Goal: Task Accomplishment & Management: Use online tool/utility

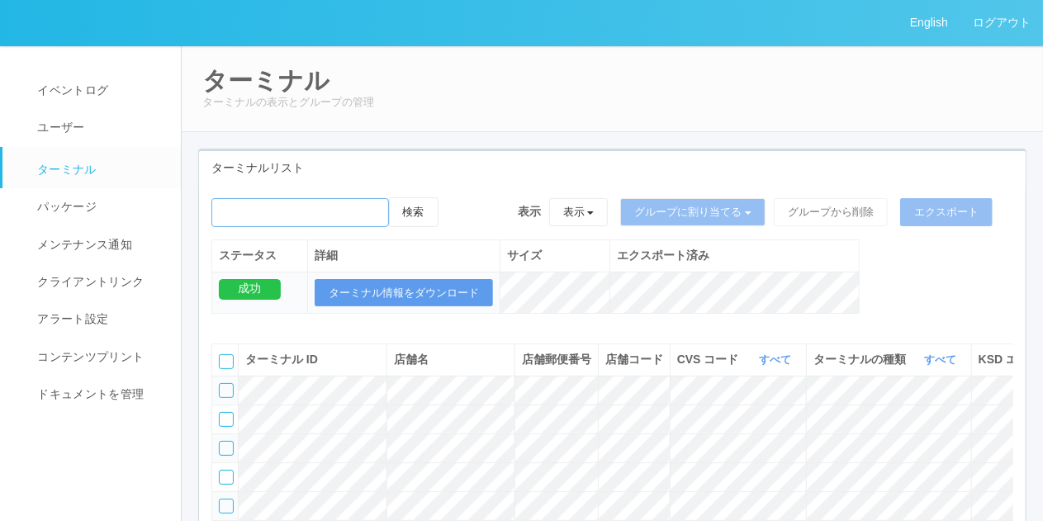
click at [350, 214] on input "emailSearch" at bounding box center [300, 212] width 178 height 29
click at [395, 156] on div "ターミナルリスト" at bounding box center [612, 168] width 827 height 34
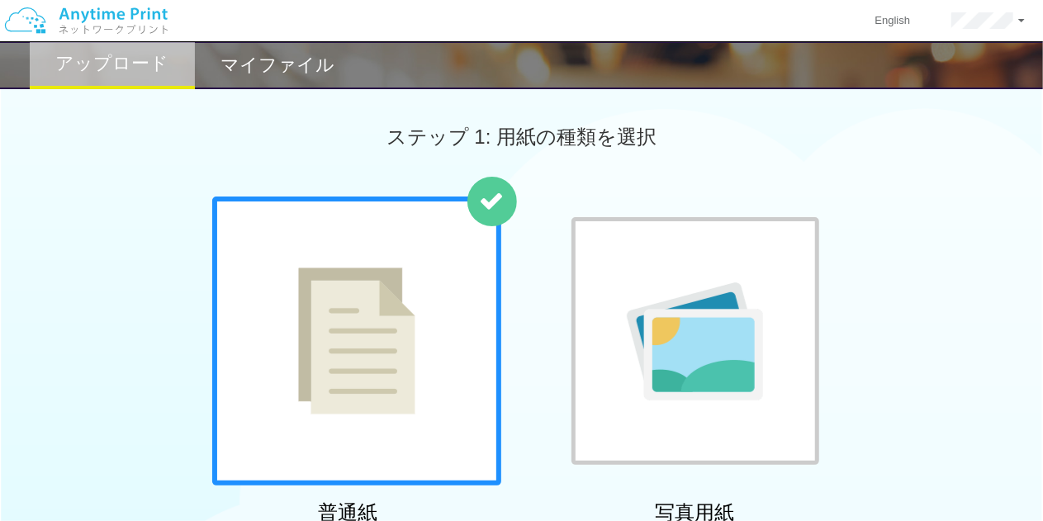
click at [282, 75] on h2 "マイファイル" at bounding box center [278, 65] width 114 height 20
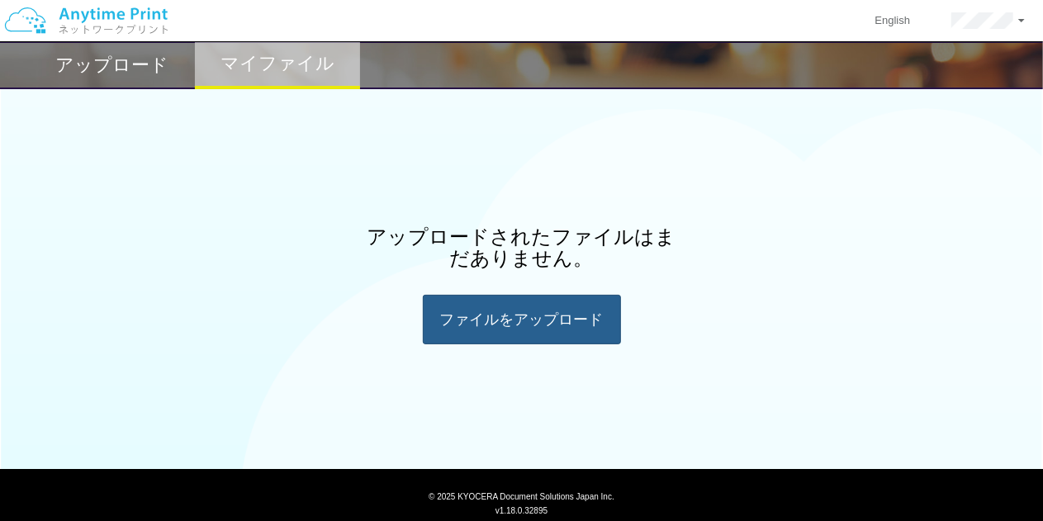
click at [514, 333] on div "ファイルを​​アップロード" at bounding box center [522, 320] width 198 height 50
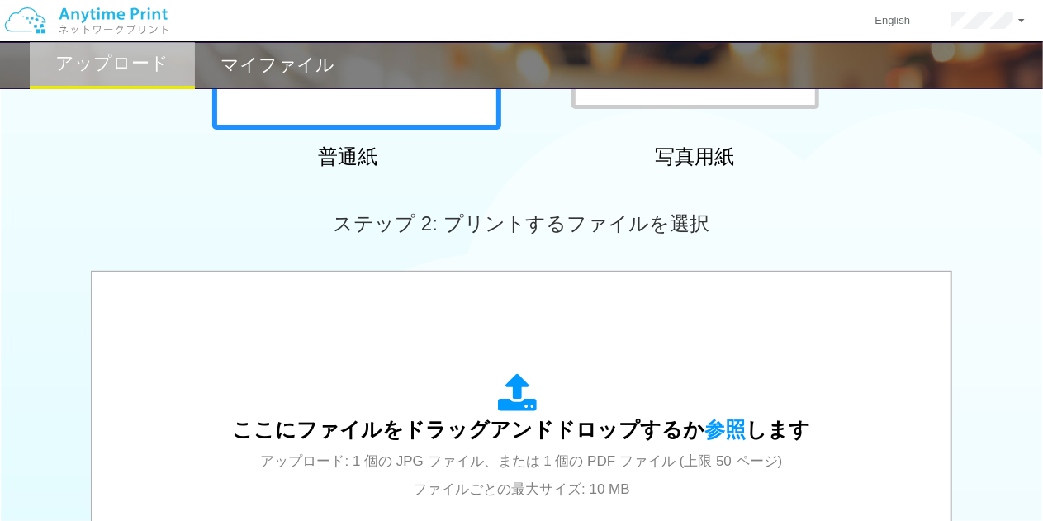
scroll to position [370, 0]
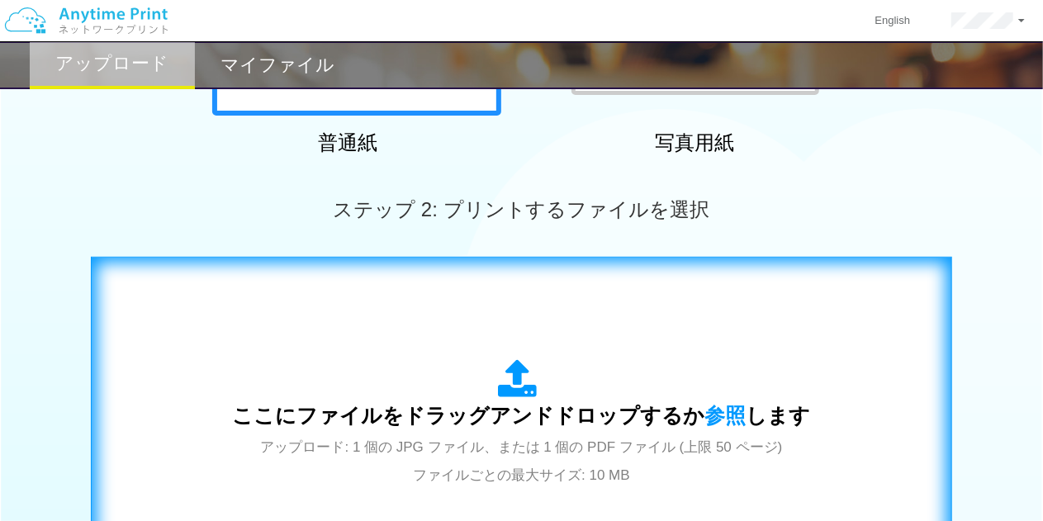
click at [522, 407] on span "ここにファイルをドラッグアンドドロップするか 参照 します" at bounding box center [522, 415] width 578 height 23
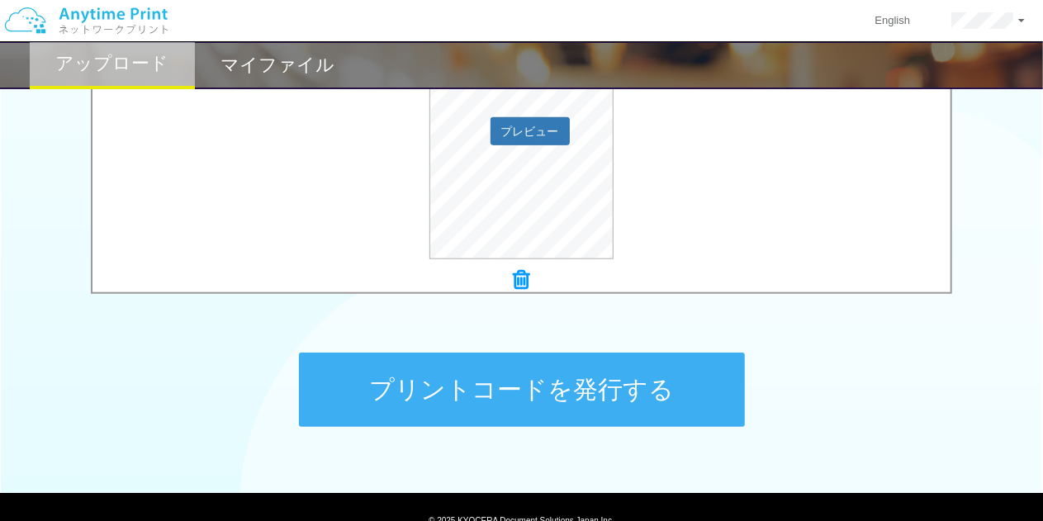
scroll to position [664, 0]
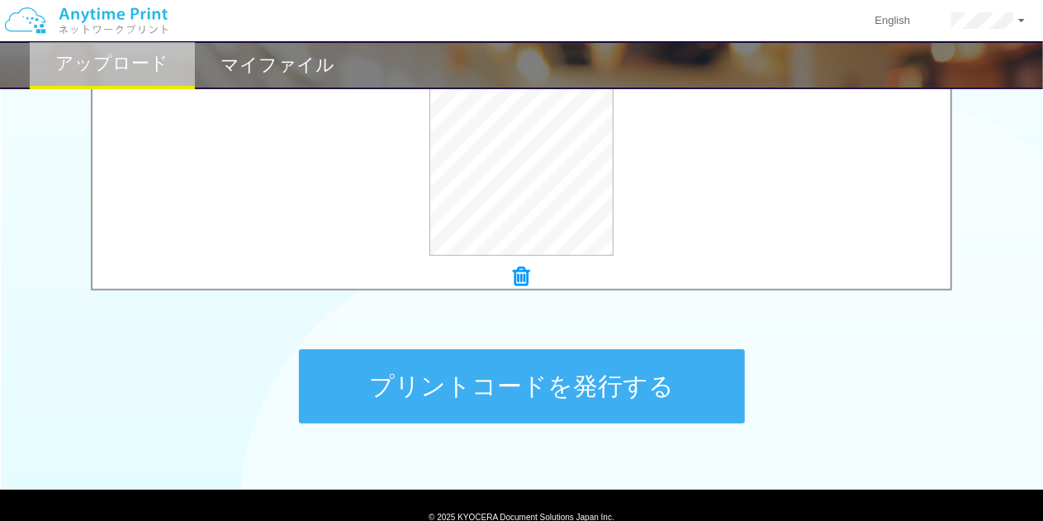
click at [595, 396] on button "プリントコードを発行する" at bounding box center [522, 386] width 446 height 74
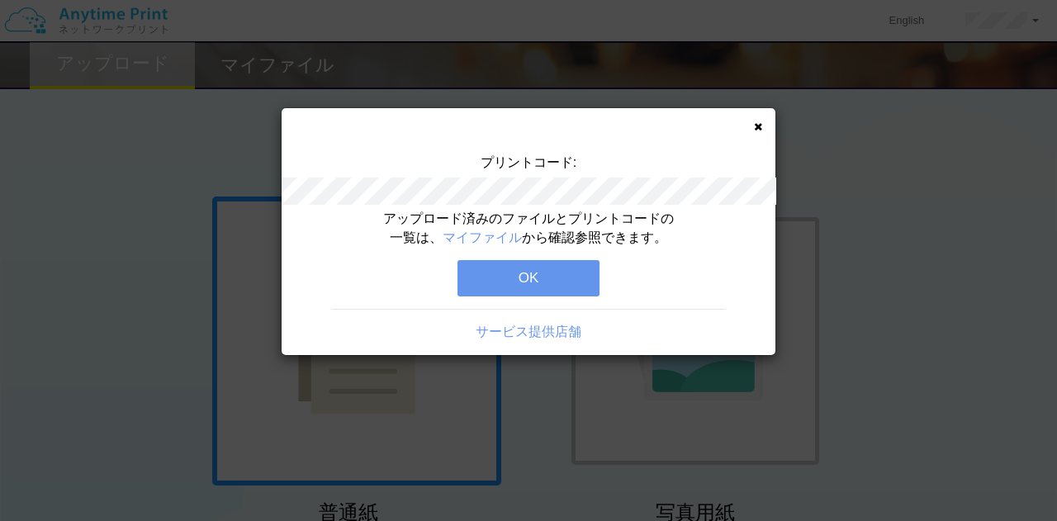
click at [760, 120] on div "プリントコード: アップロード済みのファイルとプリントコードの一覧は、 マイファイル から確認参照できます。 OK サービス提供店舗" at bounding box center [529, 231] width 494 height 247
click at [759, 126] on icon at bounding box center [758, 126] width 8 height 11
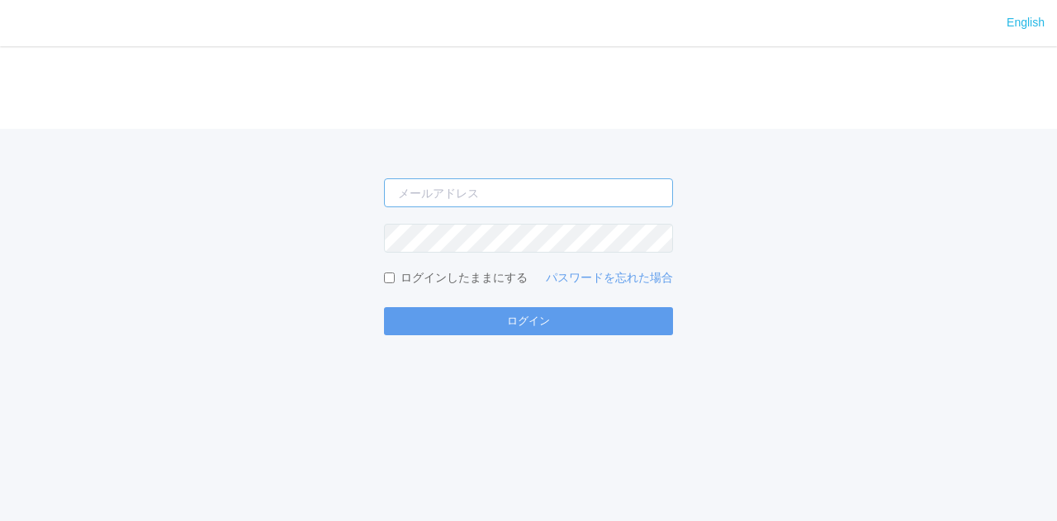
type input "[EMAIL_ADDRESS][DOMAIN_NAME]"
click at [282, 249] on div "[EMAIL_ADDRESS][DOMAIN_NAME] ログインしたままにする パスワードを忘れた場合 ログイン" at bounding box center [528, 232] width 1057 height 206
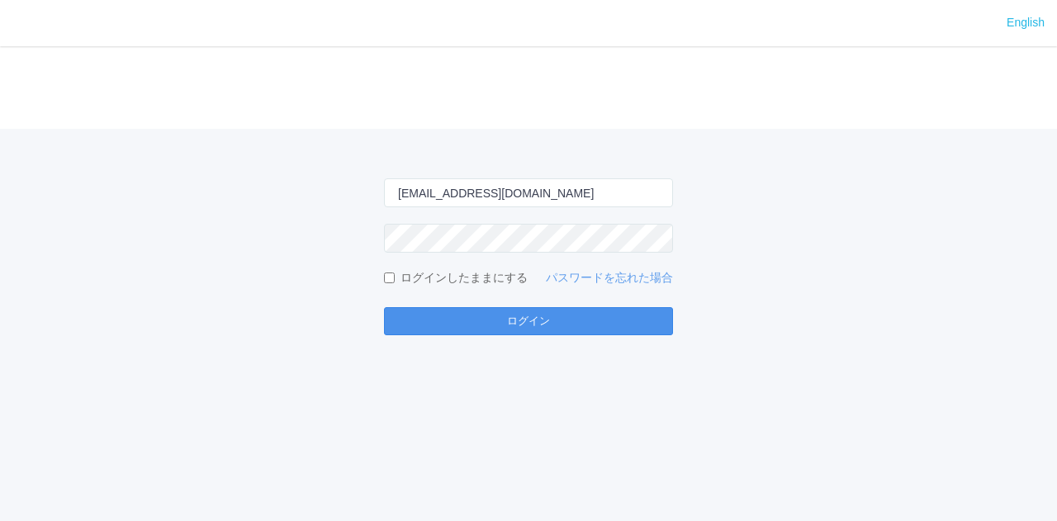
click at [495, 328] on button "ログイン" at bounding box center [528, 321] width 289 height 28
